Goal: Information Seeking & Learning: Learn about a topic

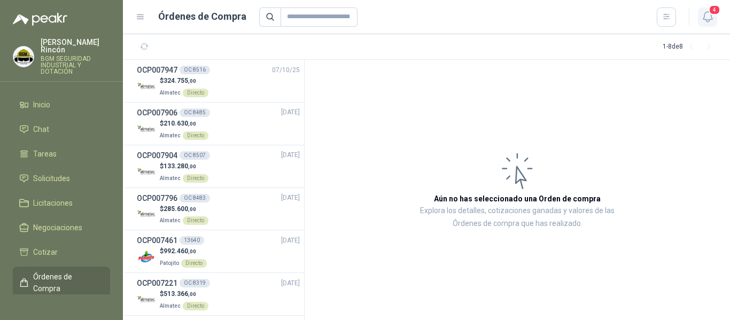
click at [713, 19] on icon "button" at bounding box center [707, 16] width 13 height 13
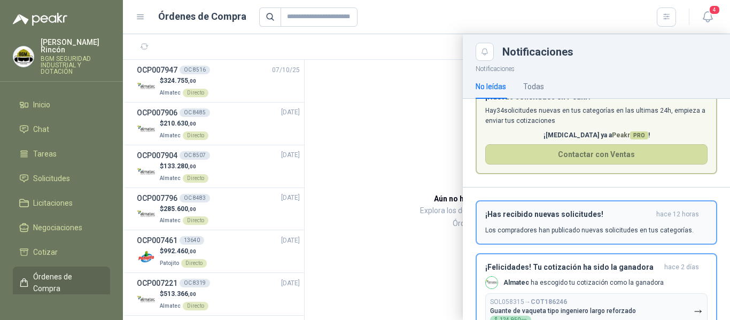
scroll to position [53, 0]
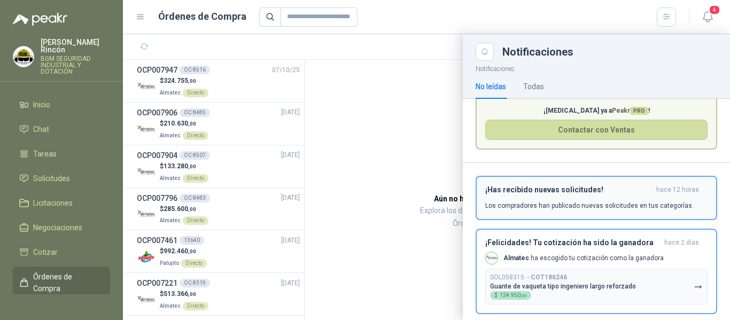
click at [610, 203] on p "Los compradores han publicado nuevas solicitudes en tus categorías." at bounding box center [589, 206] width 209 height 10
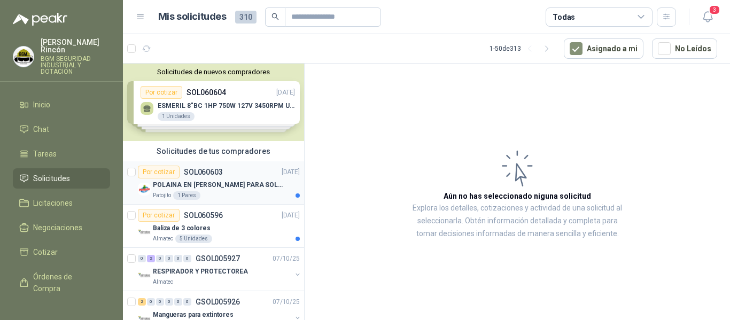
click at [248, 190] on div "POLAINA EN [PERSON_NAME] PARA SOLDADOR / ADJUNTAR FICHA TECNICA" at bounding box center [226, 185] width 147 height 13
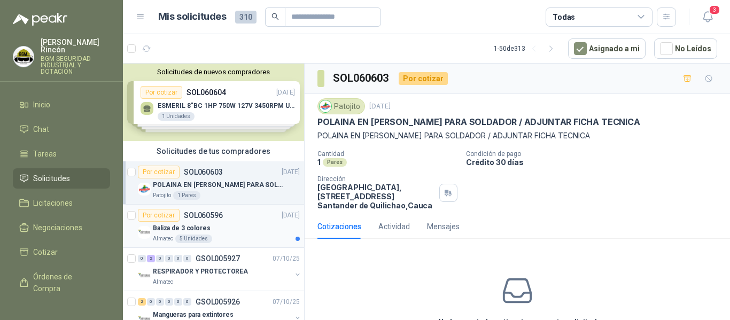
click at [245, 230] on div "Baliza de 3 colores" at bounding box center [226, 228] width 147 height 13
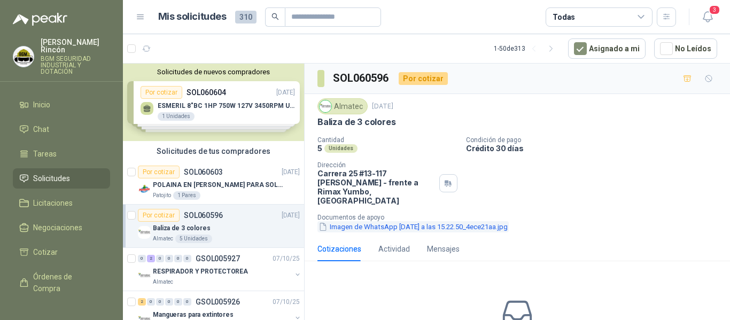
click at [466, 221] on button "Imagen de WhatsApp [DATE] a las 15.22.50_4ece21aa.jpg" at bounding box center [413, 226] width 191 height 11
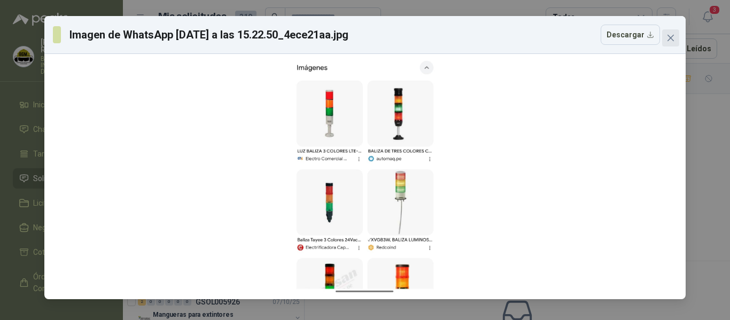
click at [673, 44] on button "Close" at bounding box center [670, 37] width 17 height 17
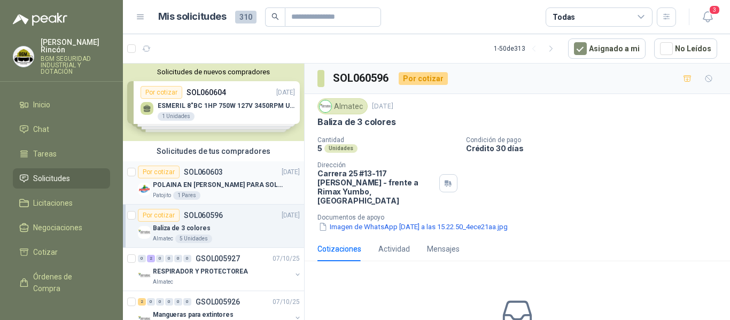
click at [250, 192] on div "Patojito 1 Pares" at bounding box center [226, 195] width 147 height 9
